Goal: Information Seeking & Learning: Learn about a topic

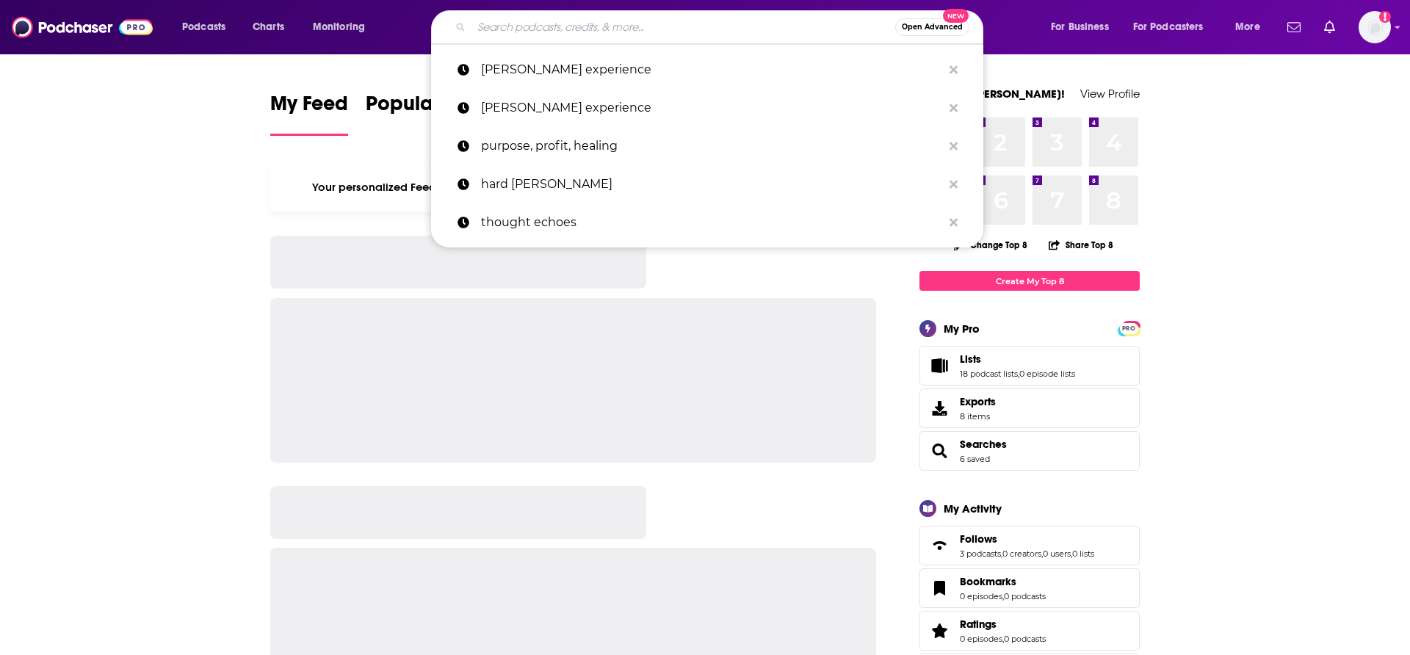
click at [558, 32] on input "Search podcasts, credits, & more..." at bounding box center [684, 27] width 424 height 24
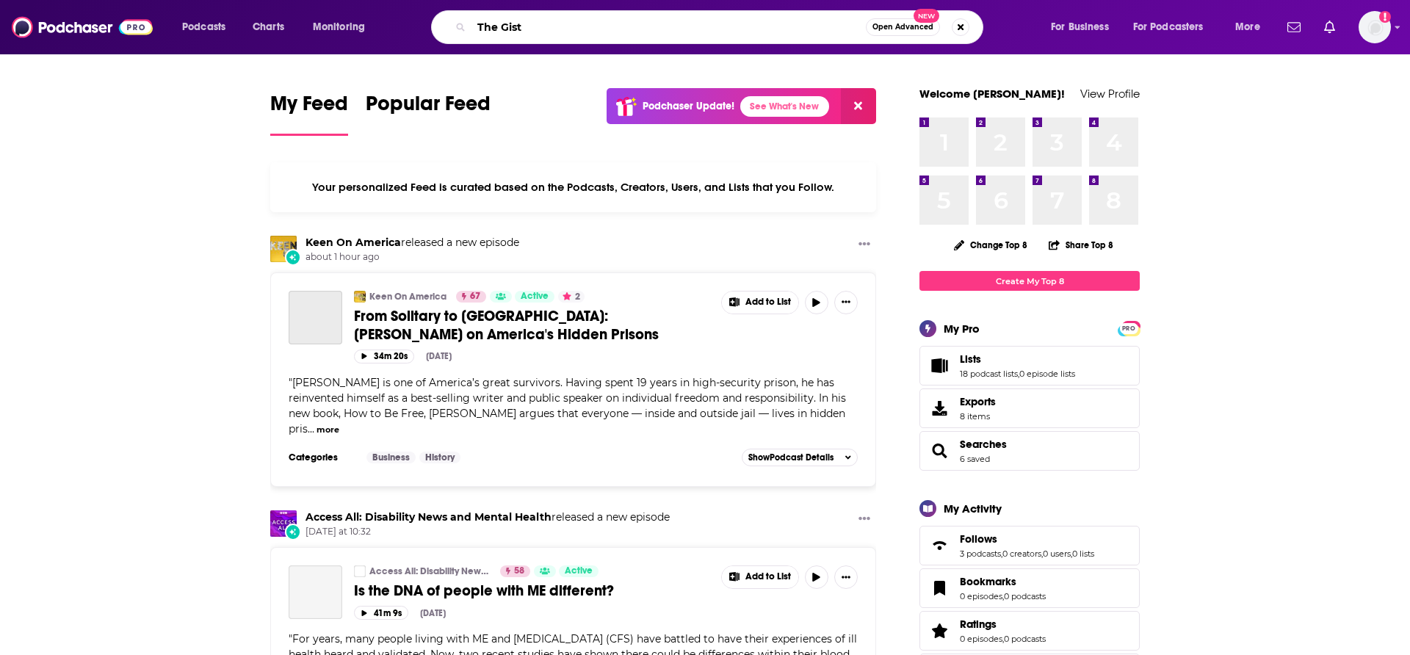
type input "The Gist"
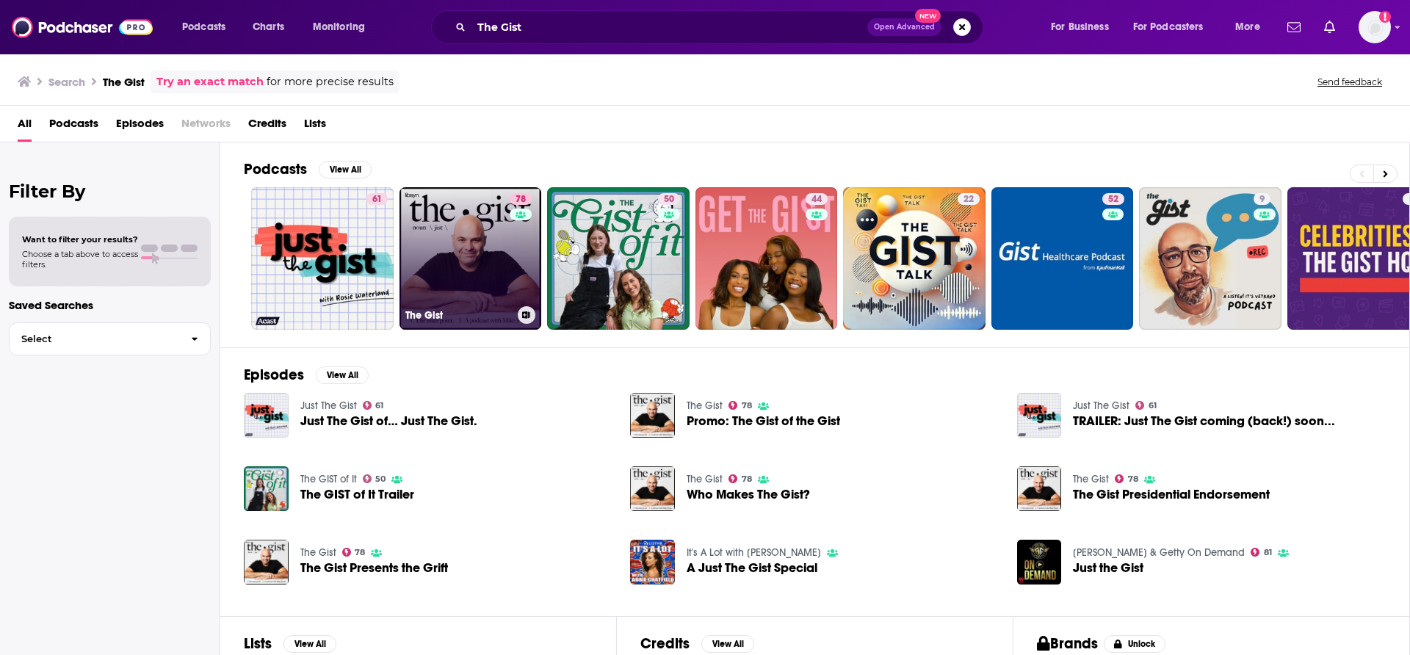
click at [461, 261] on link "78 The Gist" at bounding box center [471, 258] width 142 height 142
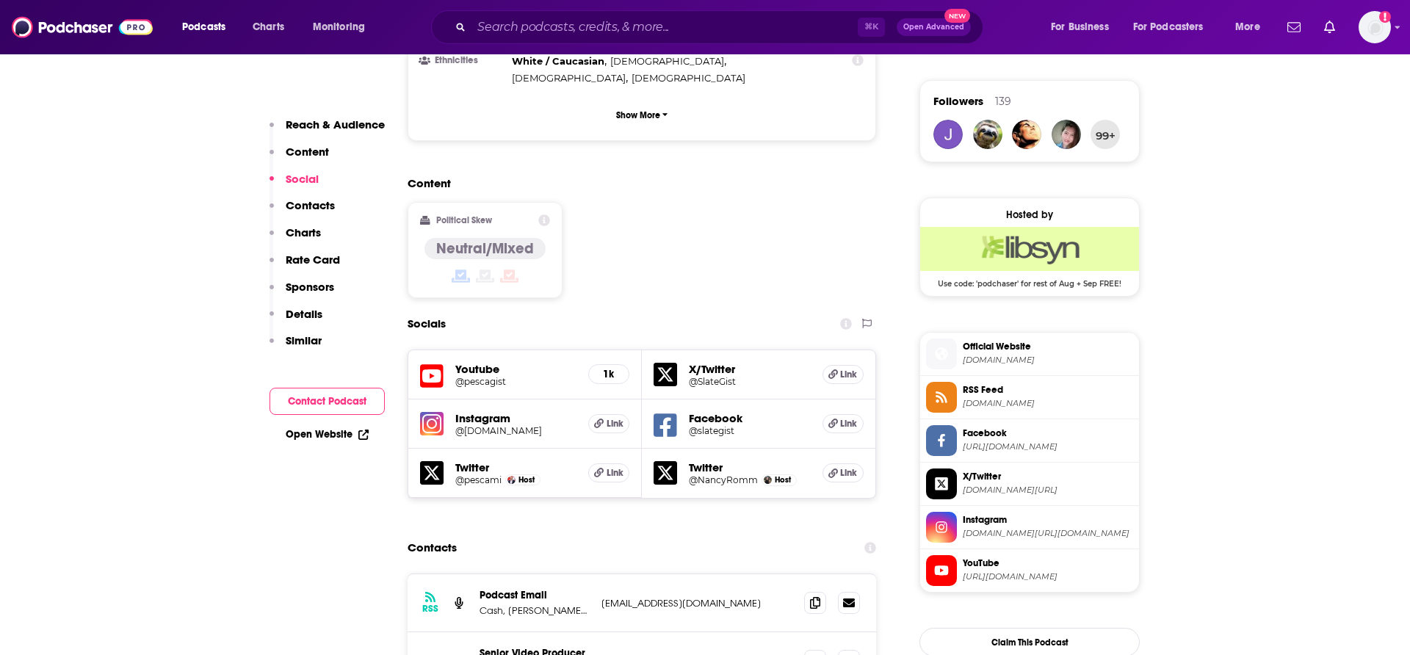
scroll to position [1102, 0]
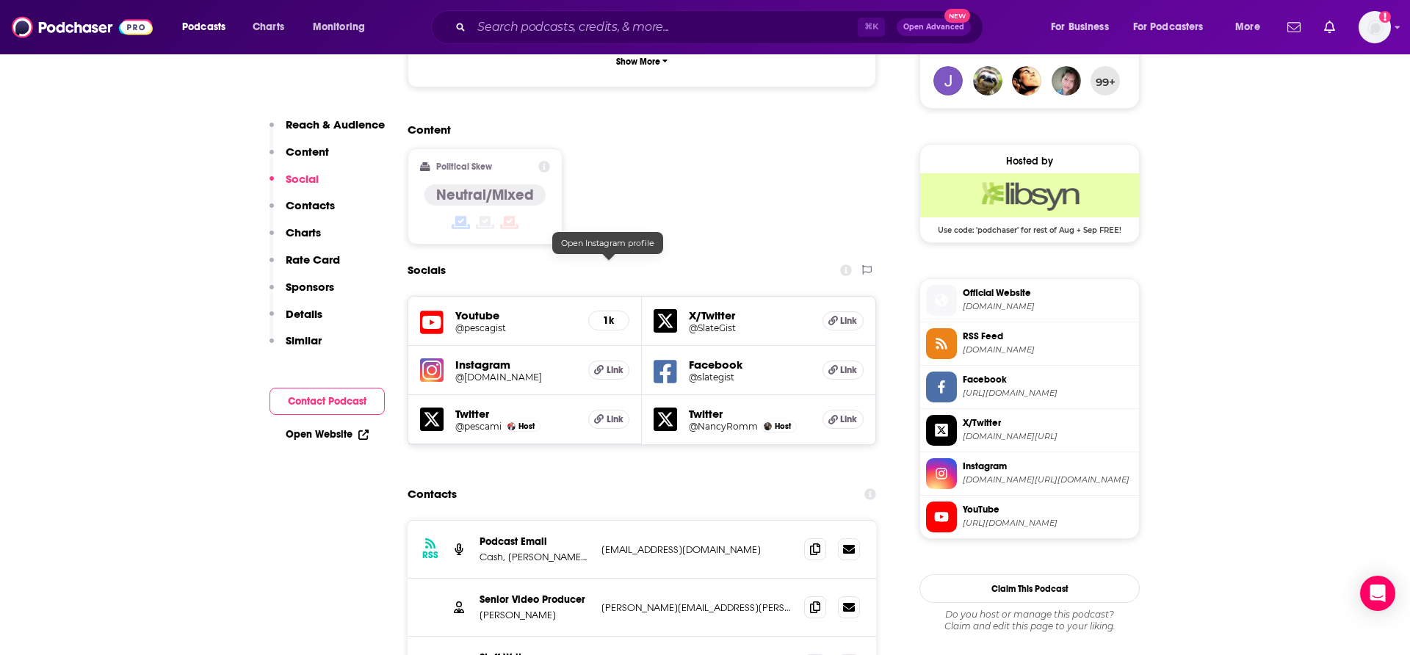
click at [605, 361] on h5 "Link" at bounding box center [608, 370] width 41 height 19
click at [477, 421] on h5 "@pescami" at bounding box center [478, 426] width 46 height 11
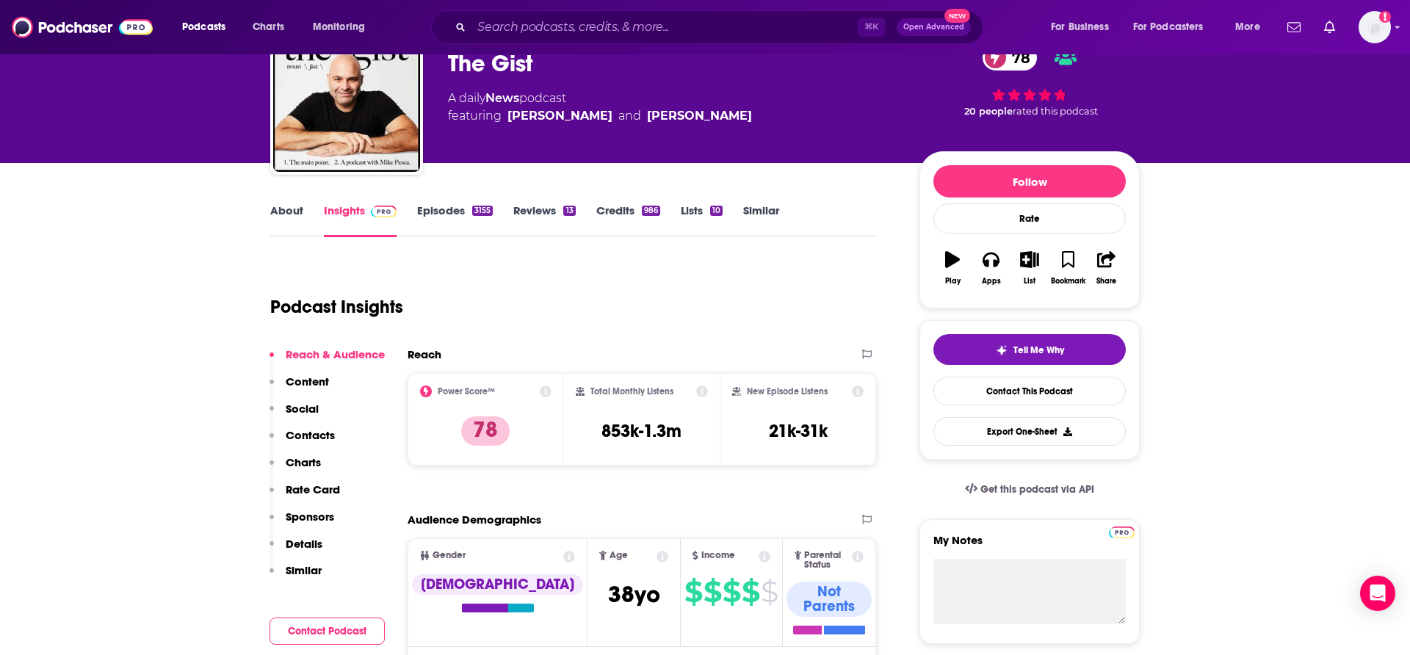
scroll to position [0, 0]
